Goal: Obtain resource: Download file/media

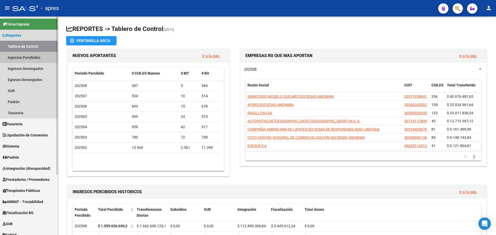
click at [23, 58] on link "Ingresos Percibidos" at bounding box center [29, 57] width 58 height 11
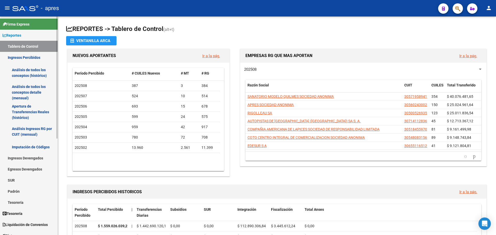
click at [32, 56] on link "Ingresos Percibidos" at bounding box center [29, 57] width 58 height 11
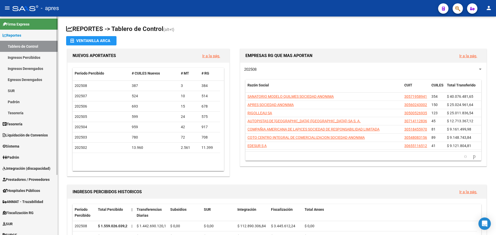
click at [33, 59] on link "Ingresos Percibidos" at bounding box center [29, 57] width 58 height 11
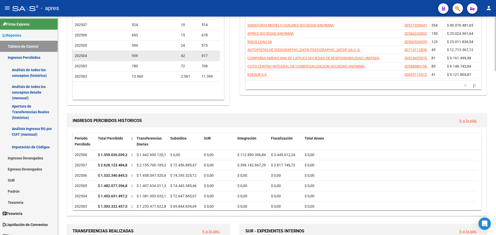
scroll to position [78, 0]
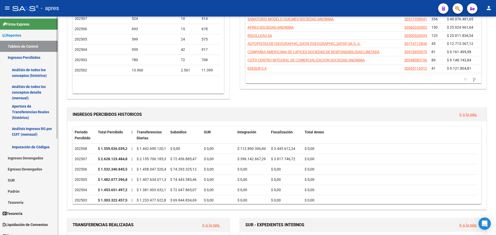
click at [27, 57] on link "Ingresos Percibidos" at bounding box center [29, 57] width 58 height 11
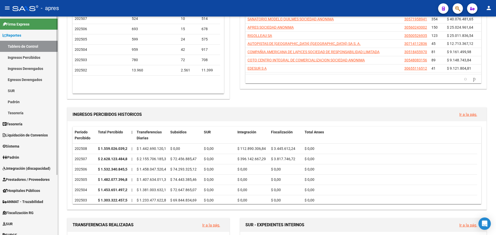
click at [34, 68] on link "Ingresos Devengados" at bounding box center [29, 68] width 58 height 11
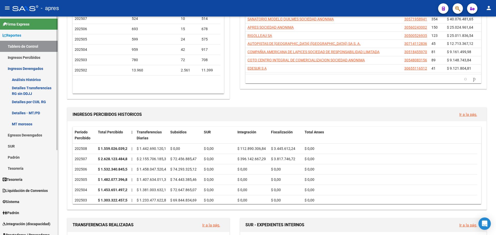
click at [34, 70] on link "Ingresos Devengados" at bounding box center [29, 68] width 58 height 11
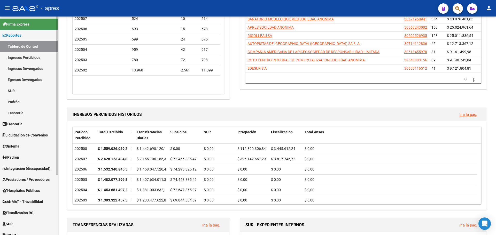
click at [27, 68] on link "Ingresos Devengados" at bounding box center [29, 68] width 58 height 11
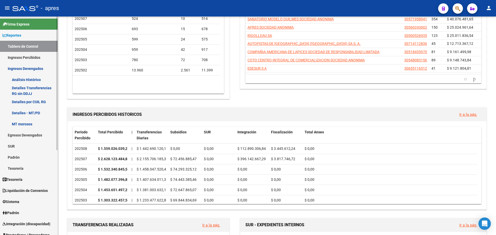
click at [29, 78] on link "Análisis Histórico" at bounding box center [29, 79] width 58 height 11
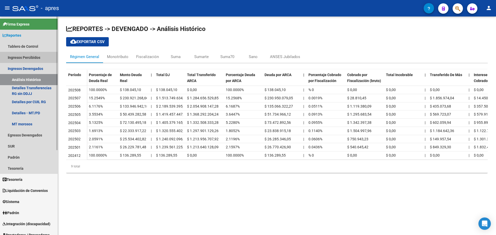
click at [36, 58] on link "Ingresos Percibidos" at bounding box center [29, 57] width 58 height 11
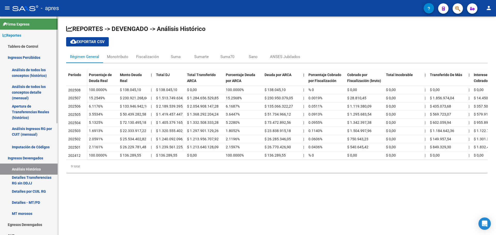
click at [38, 70] on link "Análisis de todos los conceptos (histórico)" at bounding box center [29, 73] width 58 height 20
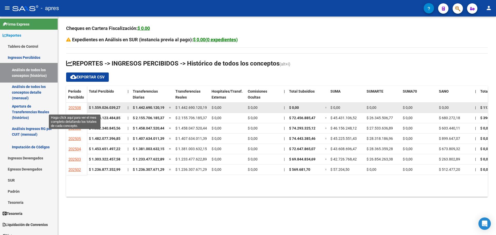
click at [73, 108] on span "202508" at bounding box center [74, 108] width 12 height 5
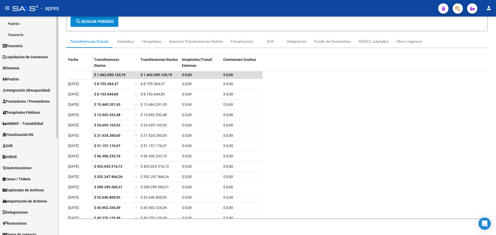
scroll to position [173, 0]
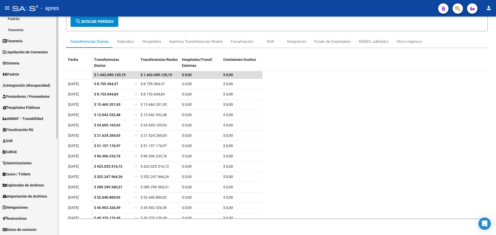
click at [21, 130] on span "Fiscalización RG" at bounding box center [18, 130] width 31 height 6
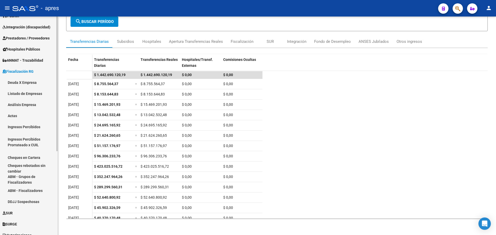
scroll to position [59, 0]
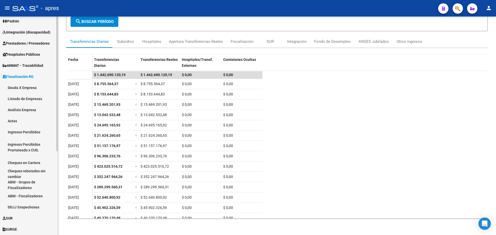
click at [26, 87] on link "Deuda X Empresa" at bounding box center [29, 87] width 58 height 11
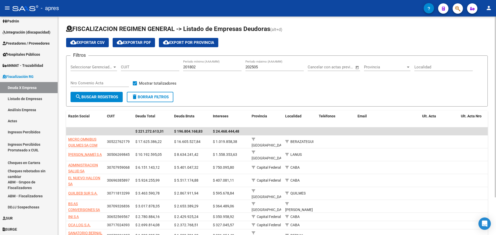
click at [93, 42] on span "cloud_download Exportar CSV" at bounding box center [87, 42] width 34 height 5
